Goal: Information Seeking & Learning: Learn about a topic

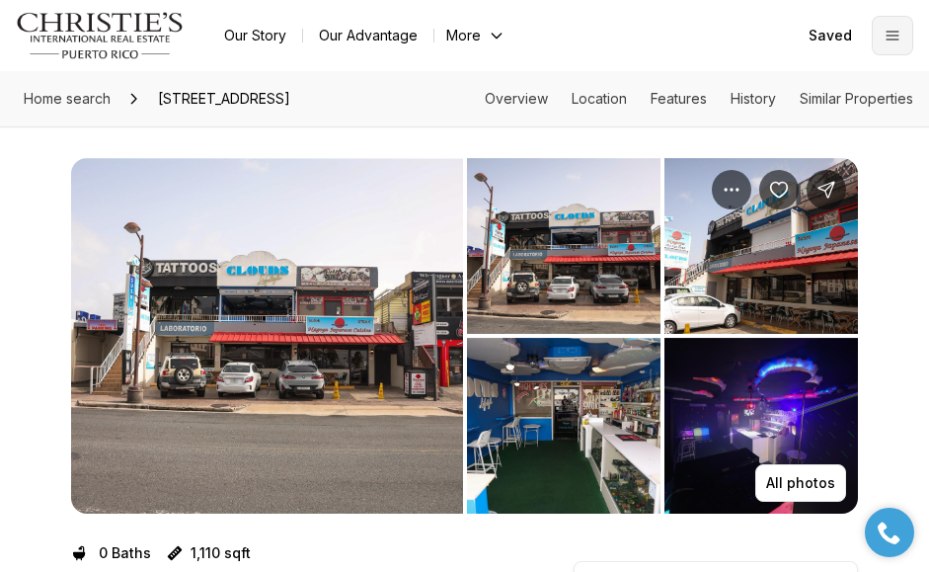
click at [896, 39] on icon "Open menu" at bounding box center [893, 36] width 12 height 8
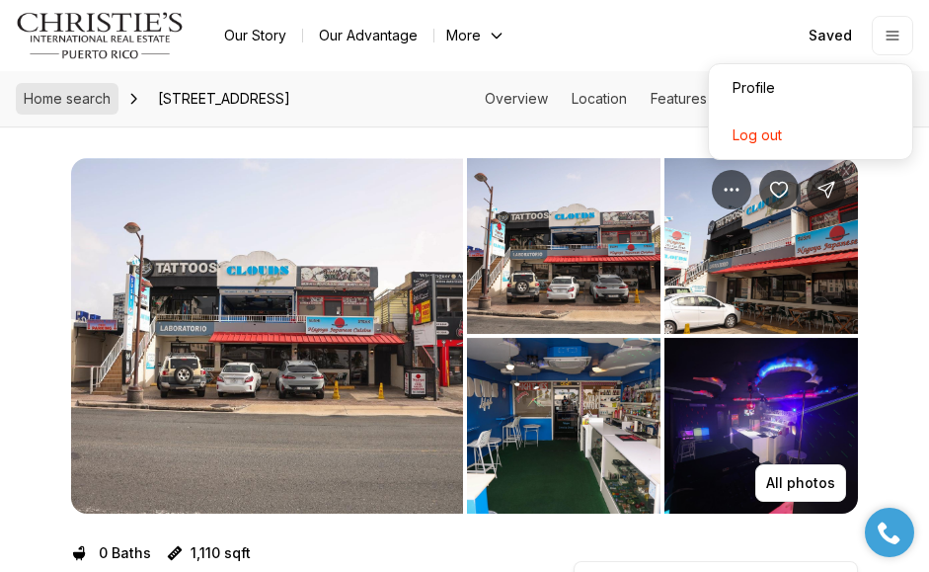
click at [96, 99] on span "Home search" at bounding box center [67, 98] width 87 height 17
